Goal: Answer question/provide support

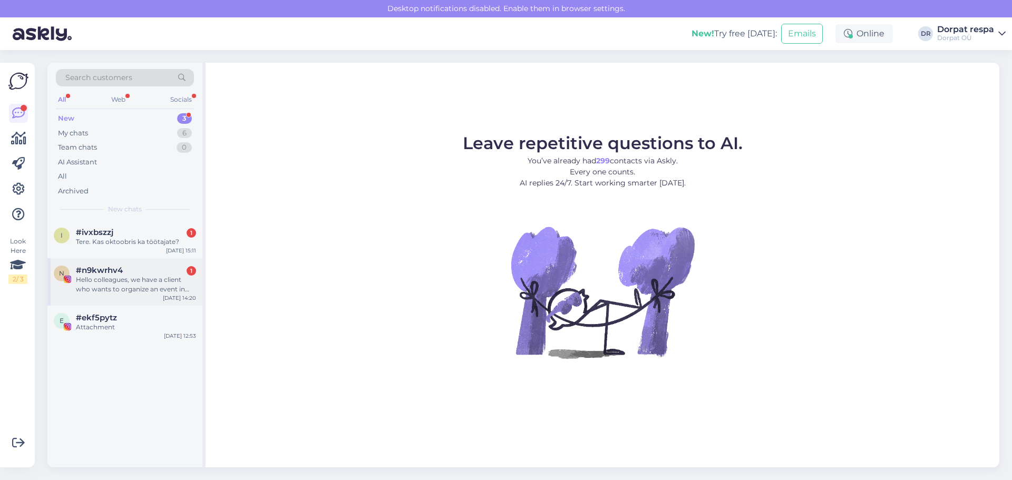
click at [92, 271] on span "#n9kwrhv4" at bounding box center [99, 270] width 47 height 9
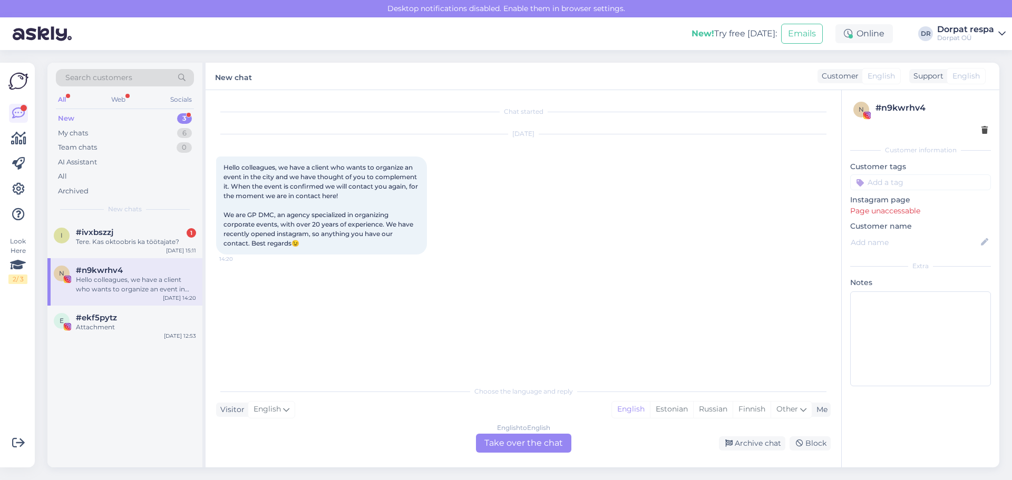
click at [428, 445] on div "English to English Take over the chat" at bounding box center [523, 443] width 95 height 19
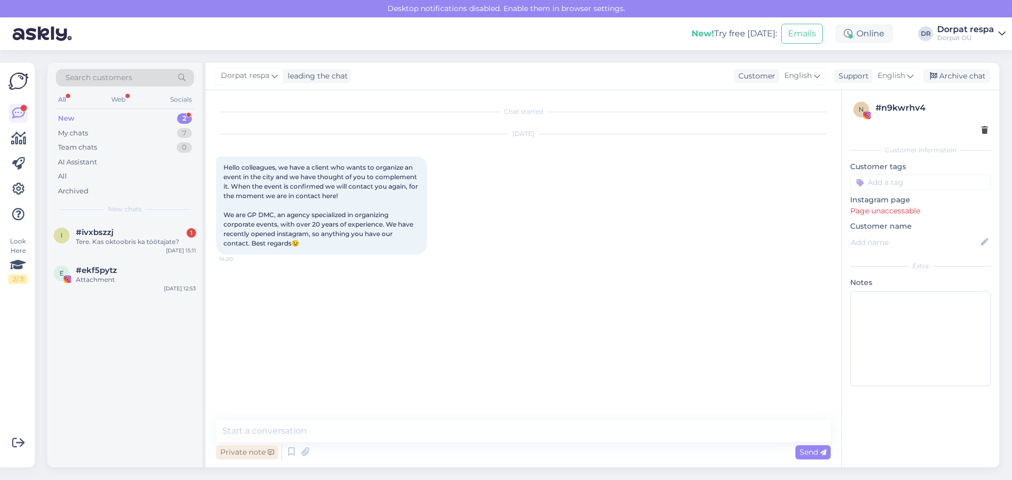
click at [231, 451] on div "Private note" at bounding box center [247, 452] width 62 height 14
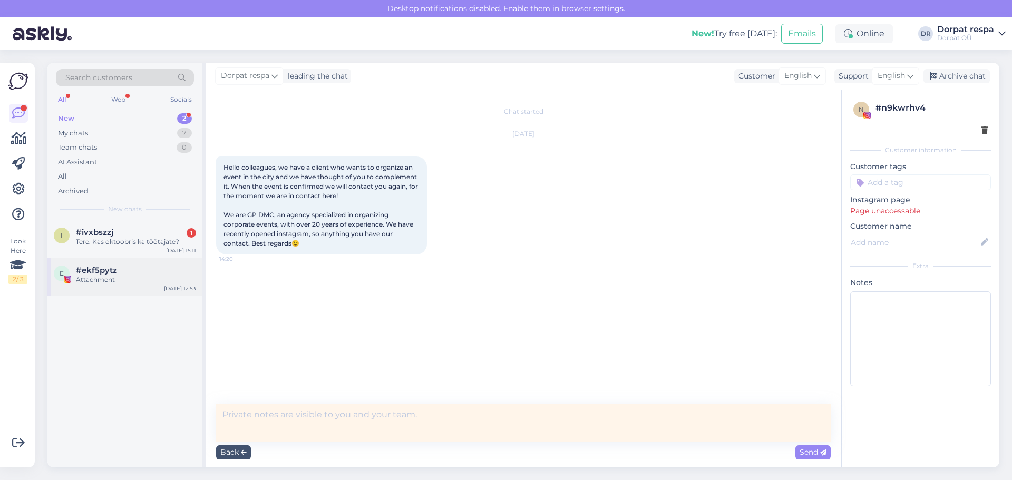
click at [99, 285] on div "e #ekf5pytz Attachment [DATE] 12:53" at bounding box center [124, 277] width 155 height 38
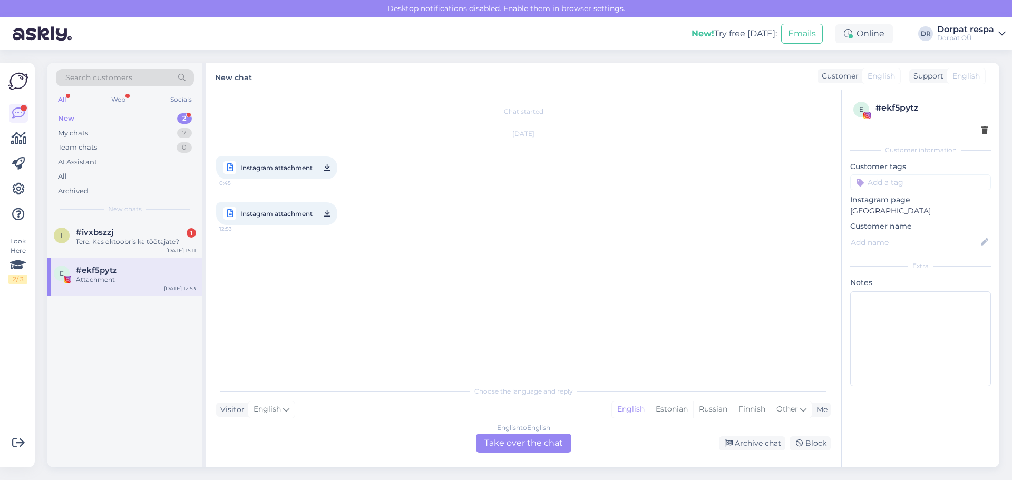
click at [428, 444] on div "English to English Take over the chat" at bounding box center [523, 443] width 95 height 19
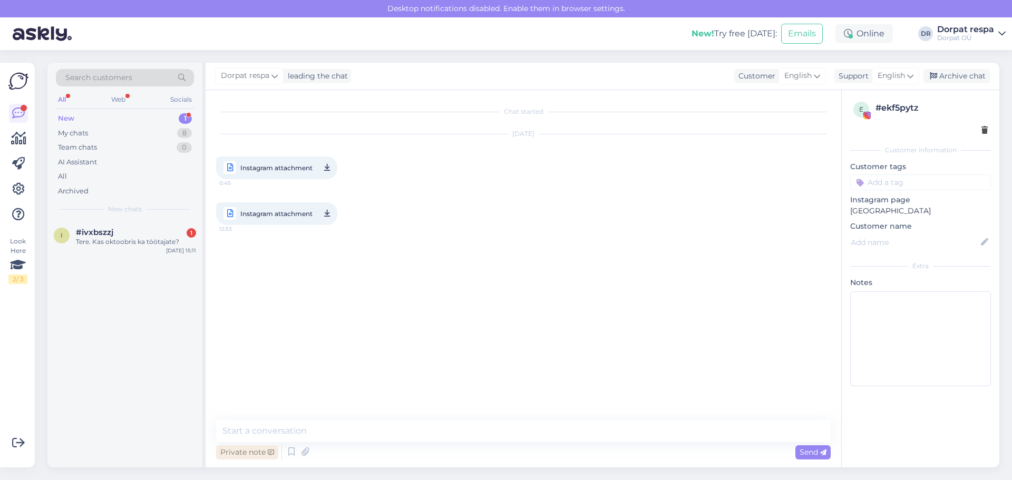
click at [237, 451] on div "Private note" at bounding box center [247, 452] width 62 height 14
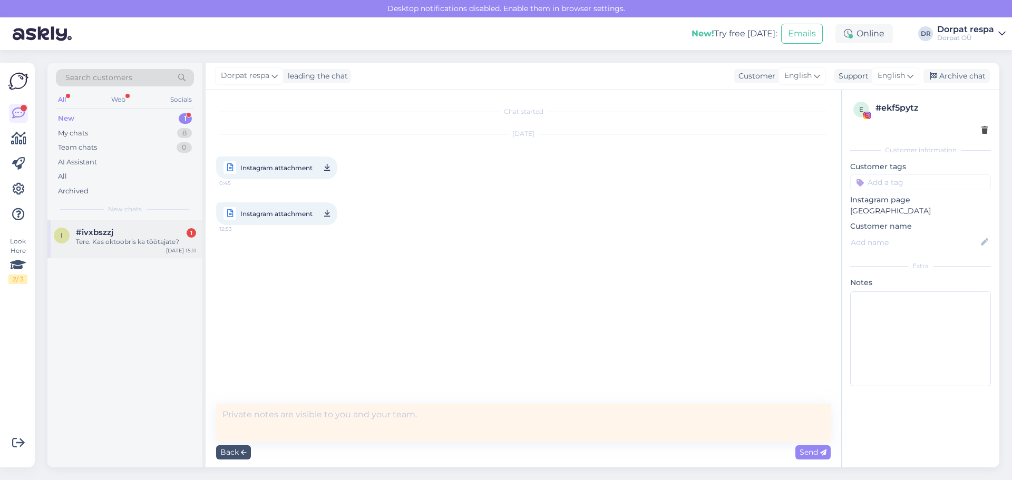
click at [114, 248] on div "i #ivxbszzj 1 Tere. Kas oktoobris ka töötajate? [DATE] 15:11" at bounding box center [124, 239] width 155 height 38
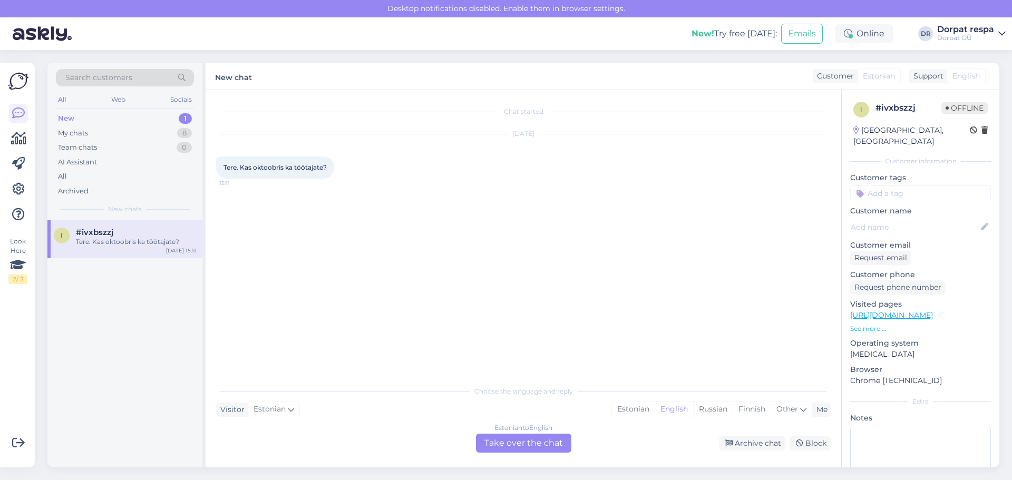
click at [428, 444] on div "Estonian to English Take over the chat" at bounding box center [523, 443] width 95 height 19
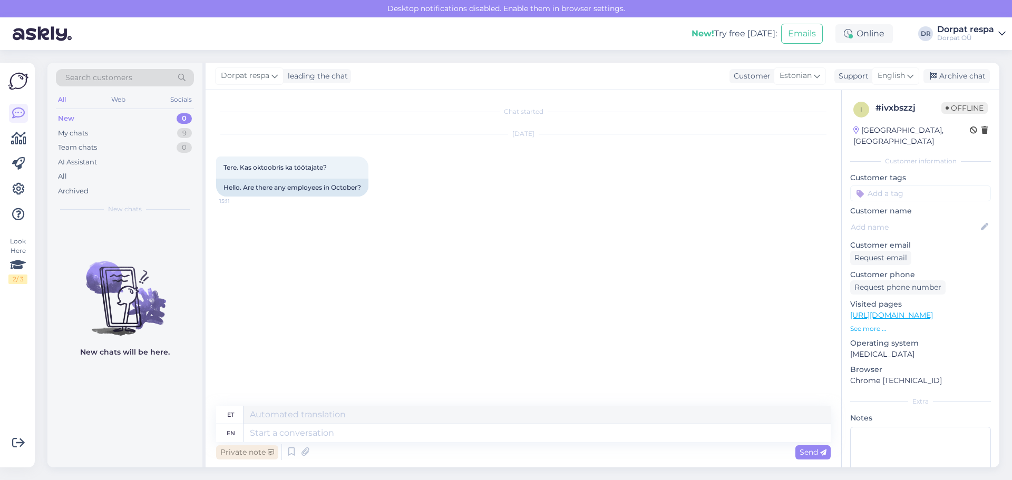
click at [236, 453] on div "Private note" at bounding box center [247, 452] width 62 height 14
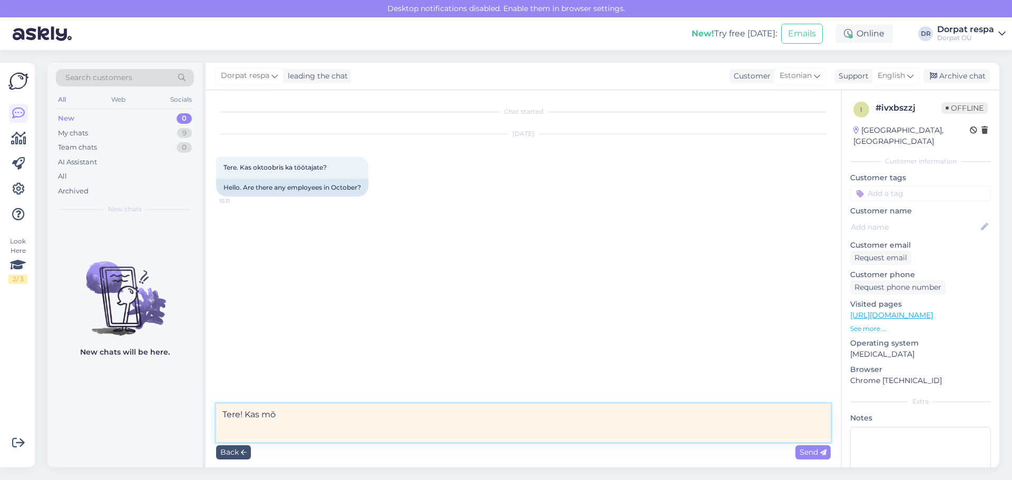
click at [373, 415] on textarea "Tere! Kas mõ" at bounding box center [523, 423] width 614 height 38
type textarea "Tere! Kas mõtlete Dorpat hotelli? Kui jah, siis oleme ikka avatud aastaringselt."
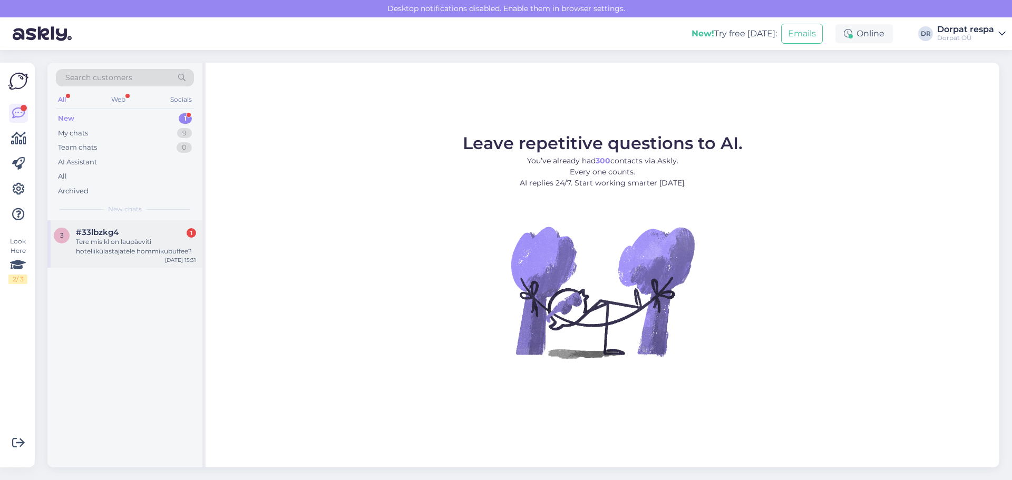
click at [152, 239] on div "Tere mis kl on laupäeviti hotellikülastajatele hommikubuffee?" at bounding box center [136, 246] width 120 height 19
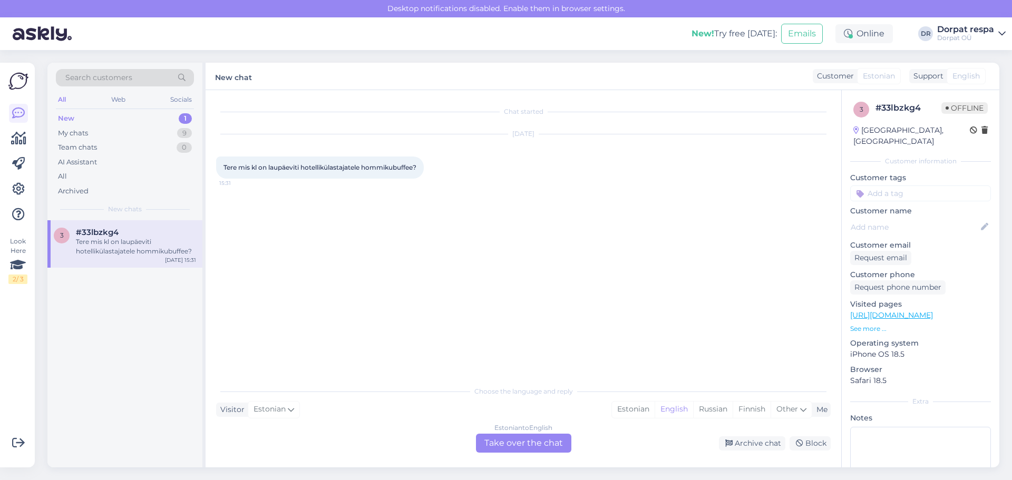
click at [428, 436] on div "Estonian to English Take over the chat" at bounding box center [523, 443] width 95 height 19
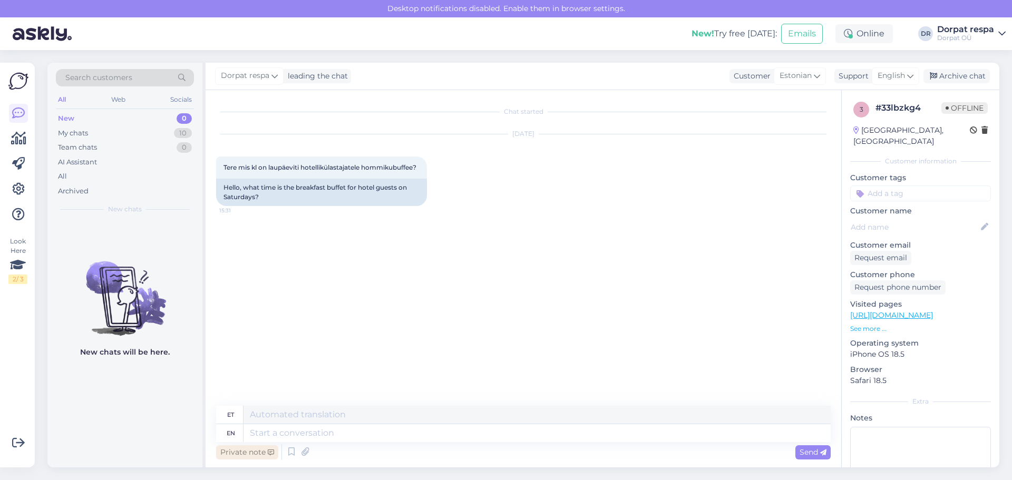
click at [237, 453] on div "Private note" at bounding box center [247, 452] width 62 height 14
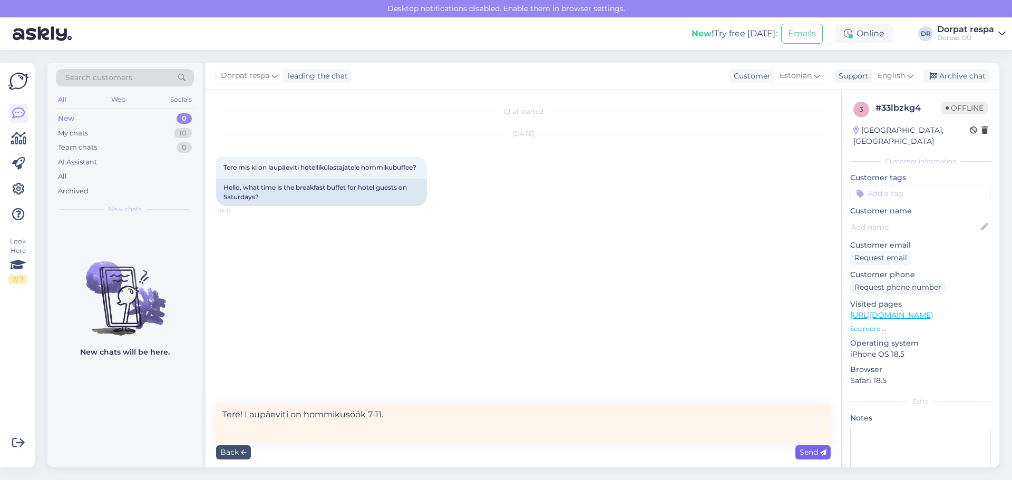
type textarea "Tere! Laupäeviti on hommikusöök 7-11."
click at [428, 448] on span "Send" at bounding box center [812, 451] width 27 height 9
